Goal: Check status: Check status

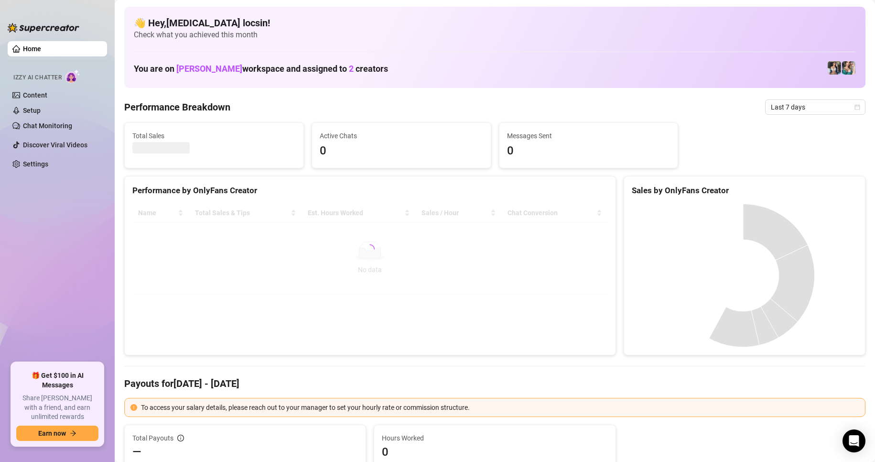
click at [806, 108] on span "Last 7 days" at bounding box center [815, 107] width 89 height 14
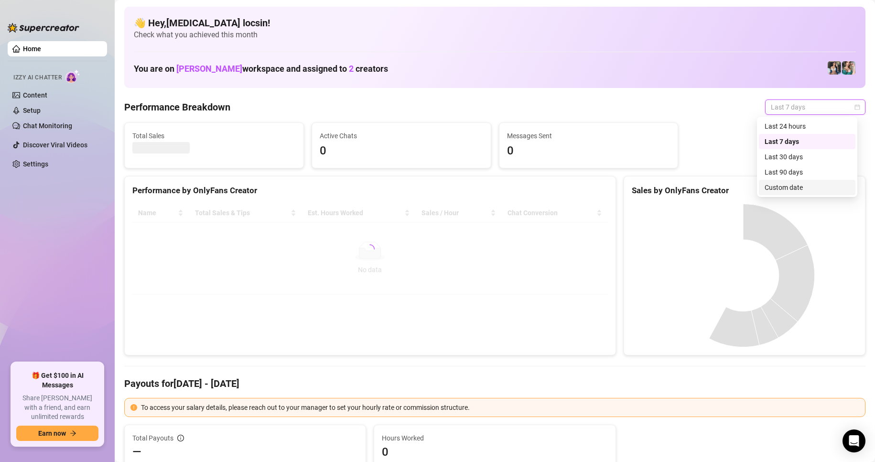
click at [786, 188] on div "Custom date" at bounding box center [807, 187] width 85 height 11
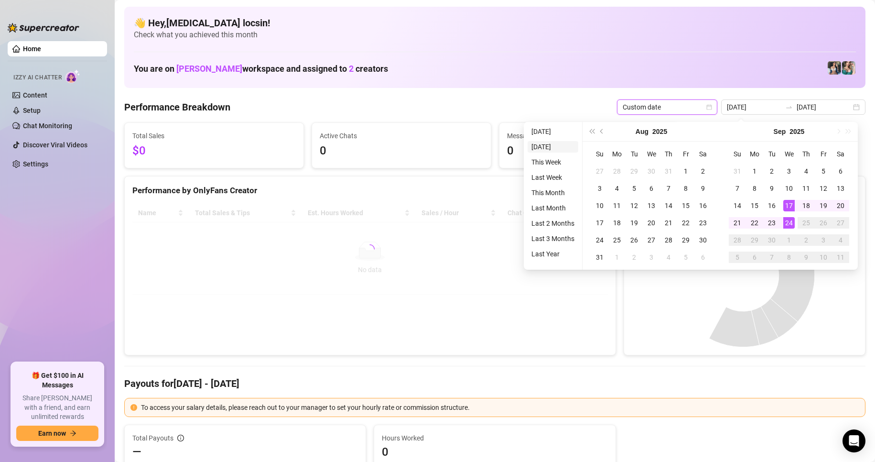
type input "2025-09-23"
type input "[DATE]"
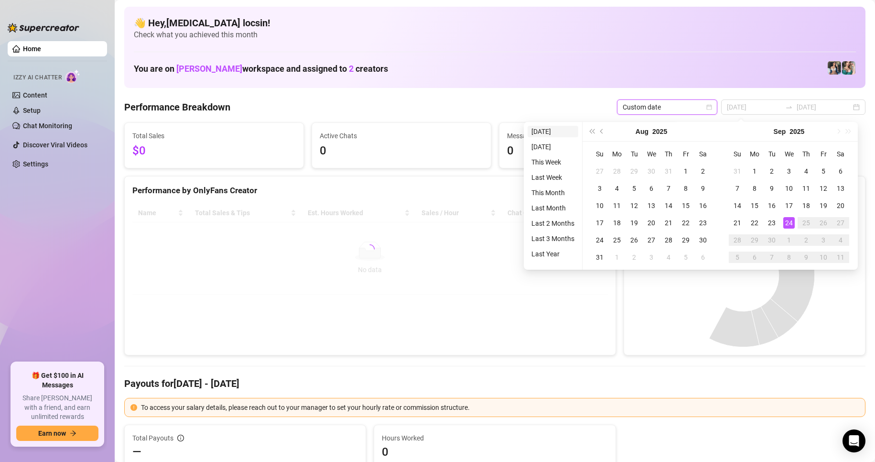
click at [544, 131] on li "[DATE]" at bounding box center [553, 131] width 51 height 11
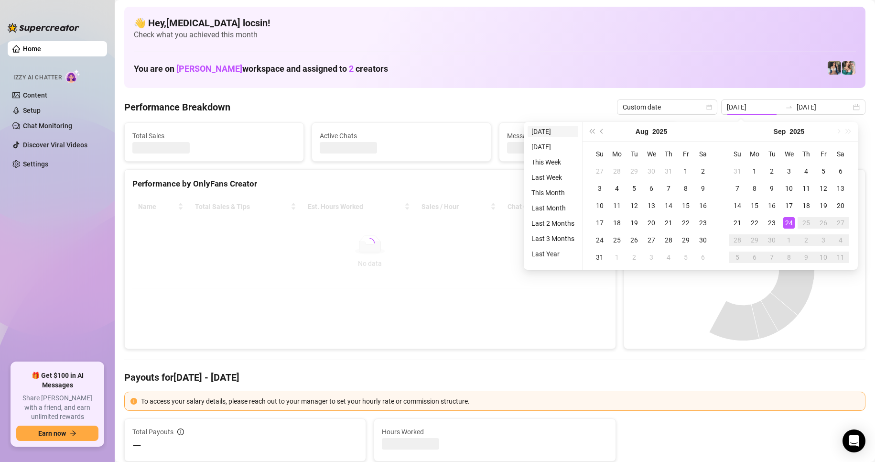
type input "[DATE]"
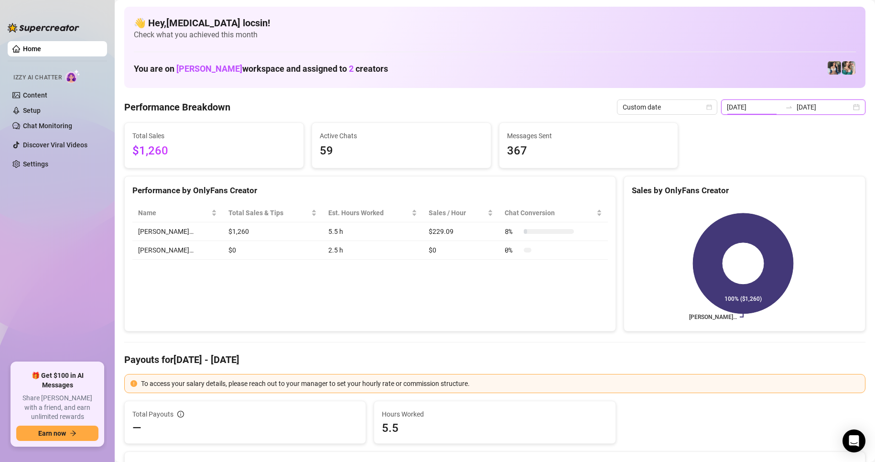
click at [759, 109] on input "[DATE]" at bounding box center [754, 107] width 54 height 11
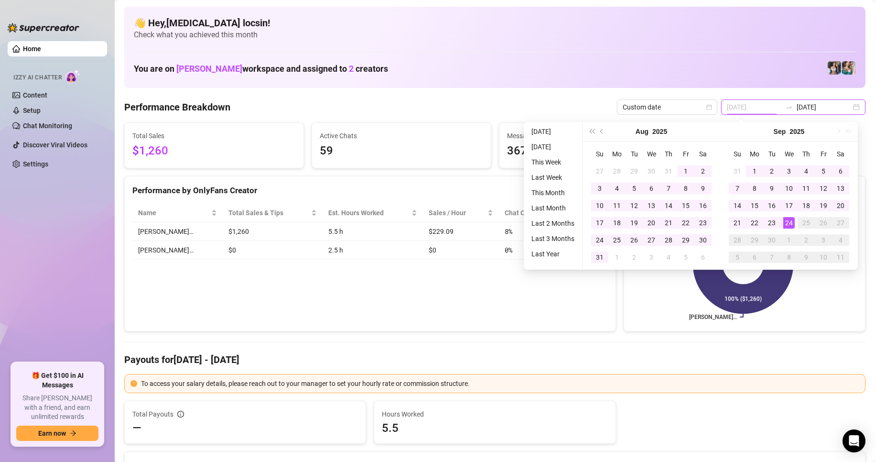
type input "[DATE]"
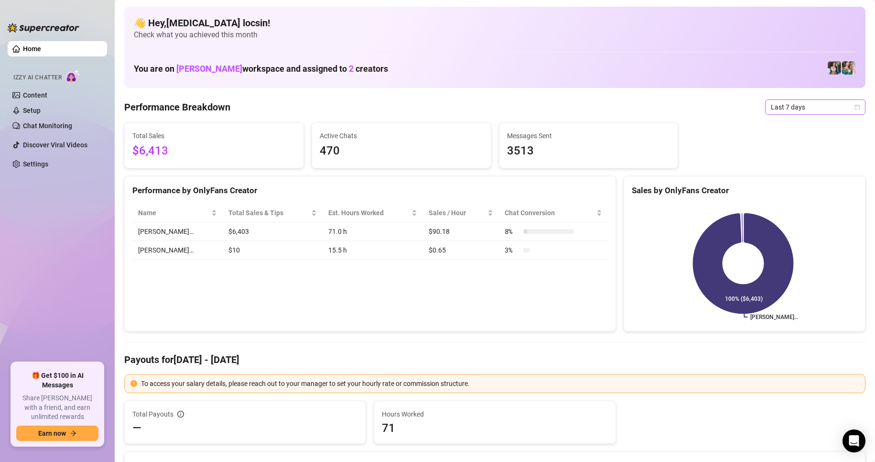
click at [788, 108] on span "Last 7 days" at bounding box center [815, 107] width 89 height 14
click at [790, 188] on div "Custom date" at bounding box center [807, 187] width 85 height 11
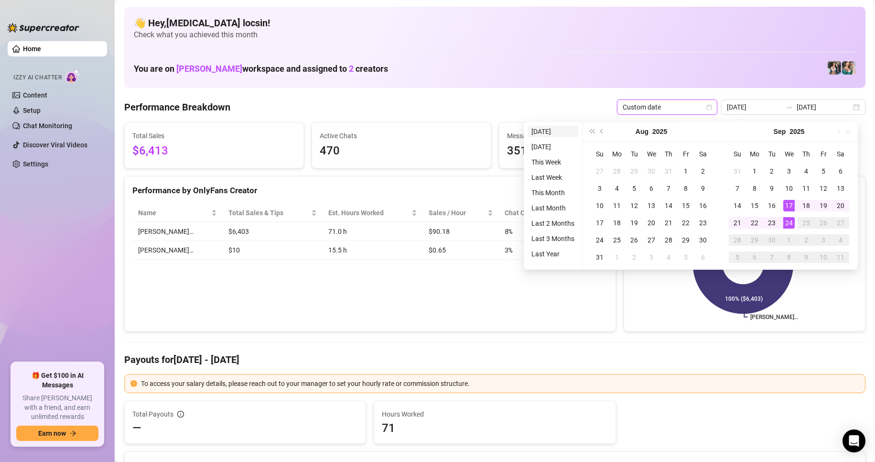
type input "[DATE]"
click at [552, 130] on li "[DATE]" at bounding box center [553, 131] width 51 height 11
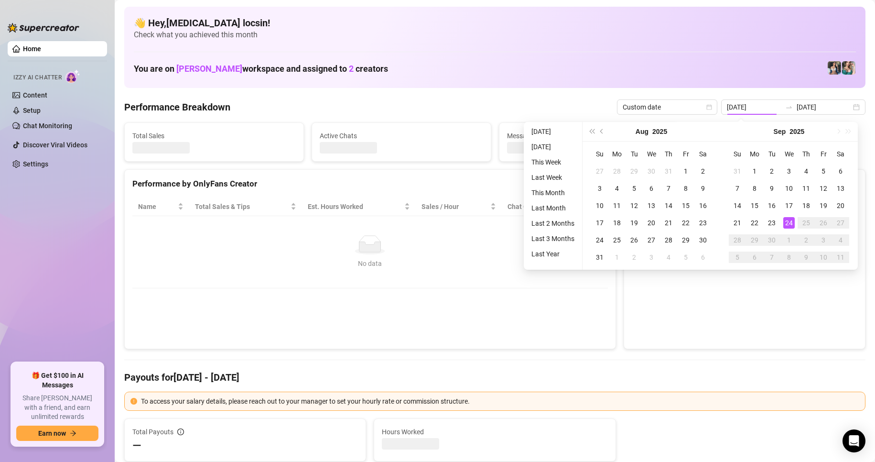
type input "[DATE]"
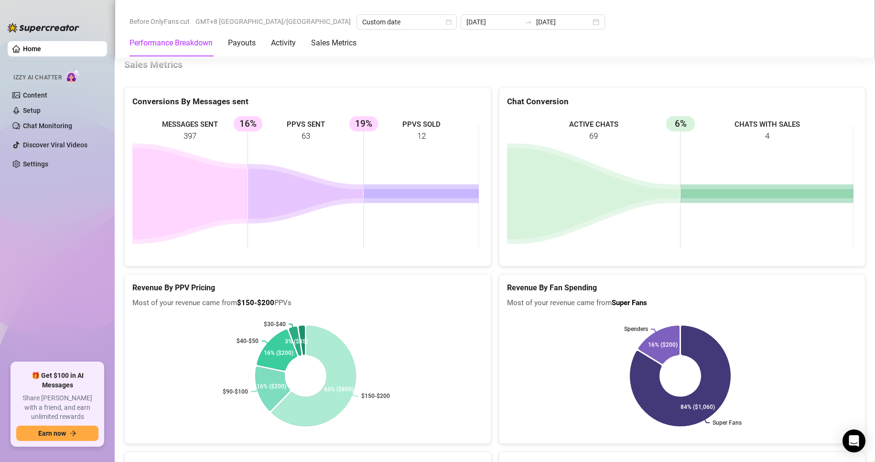
scroll to position [1274, 0]
